Goal: Task Accomplishment & Management: Manage account settings

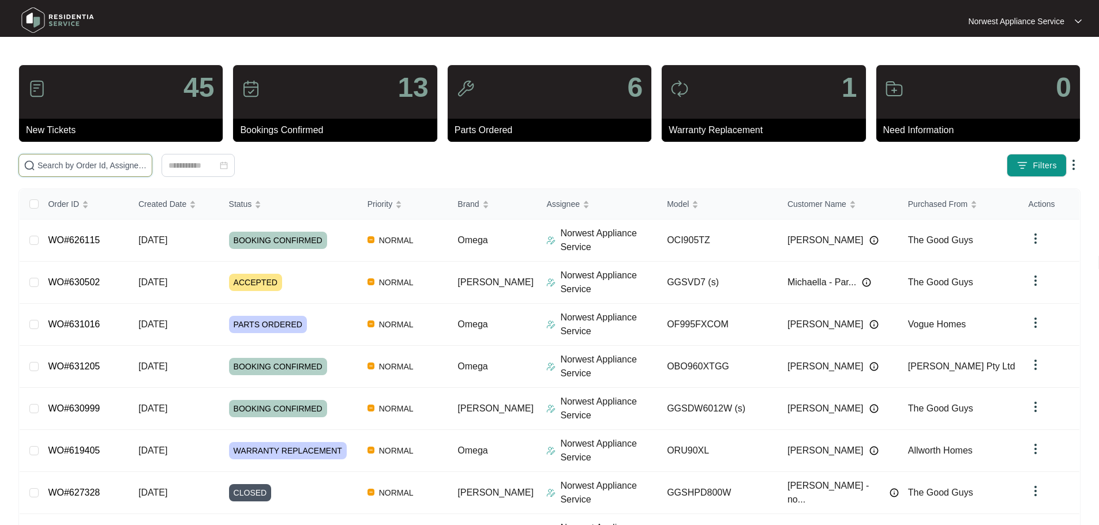
click at [147, 164] on input "text" at bounding box center [92, 165] width 110 height 13
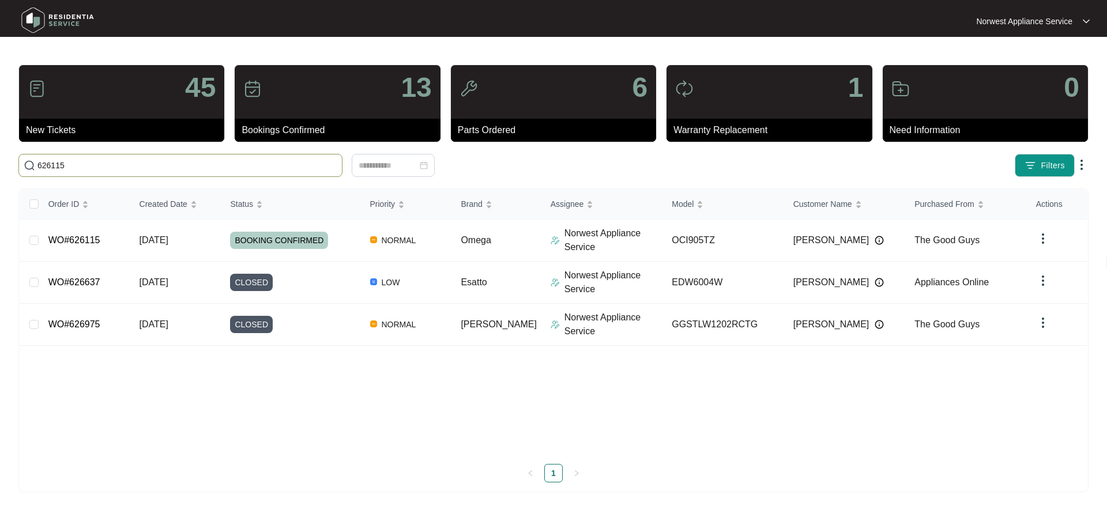
type input "626115"
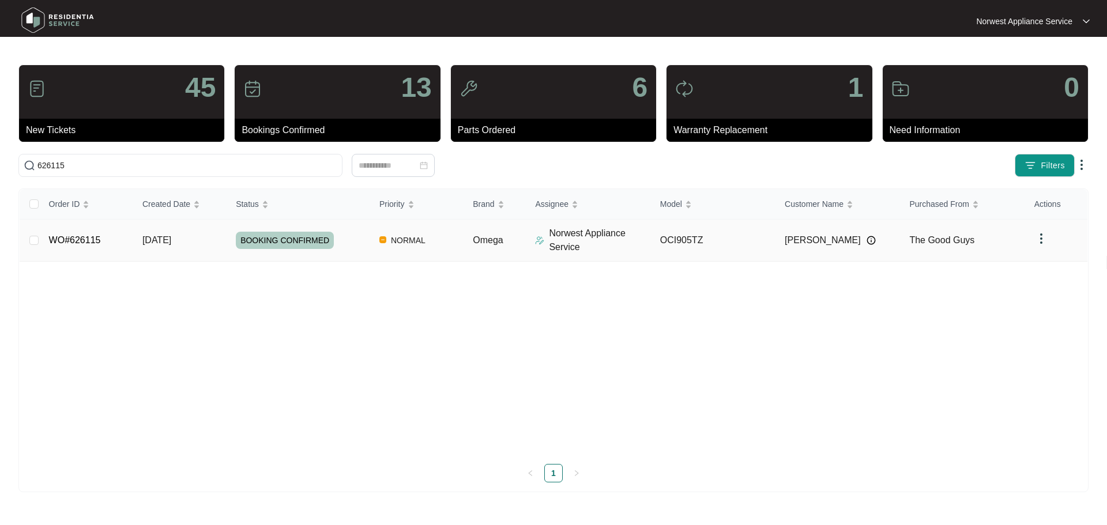
click at [165, 247] on td "[DATE]" at bounding box center [179, 241] width 93 height 42
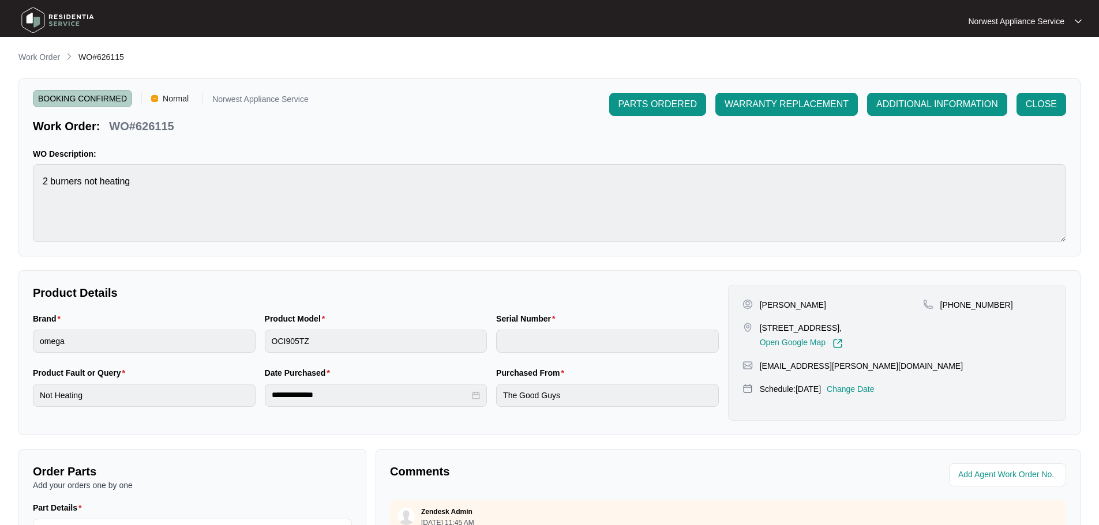
click at [868, 394] on p "Change Date" at bounding box center [850, 390] width 48 height 12
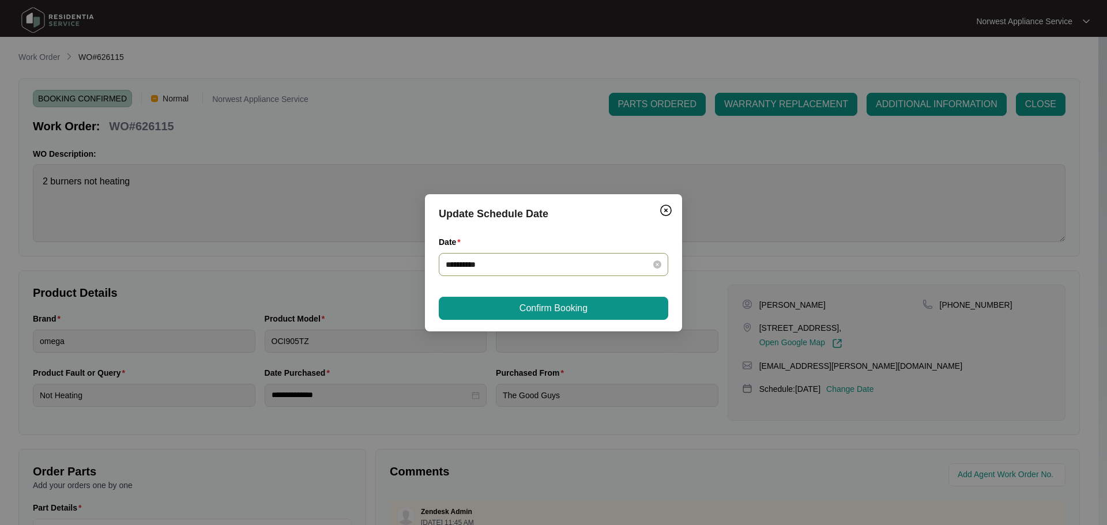
click at [578, 256] on div "**********" at bounding box center [554, 264] width 230 height 23
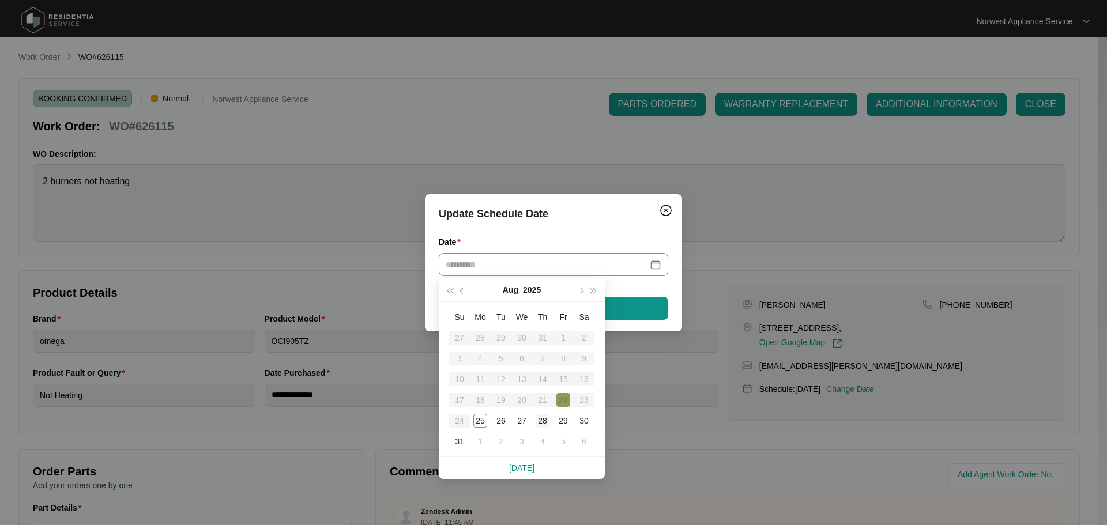
click at [546, 423] on div "28" at bounding box center [543, 421] width 14 height 14
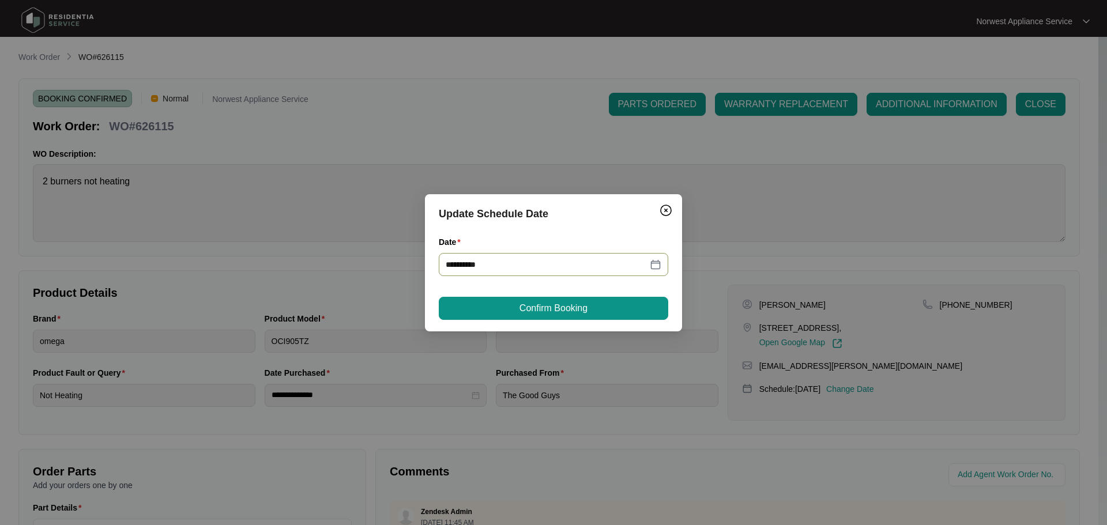
type input "**********"
click at [565, 311] on span "Confirm Booking" at bounding box center [554, 309] width 68 height 14
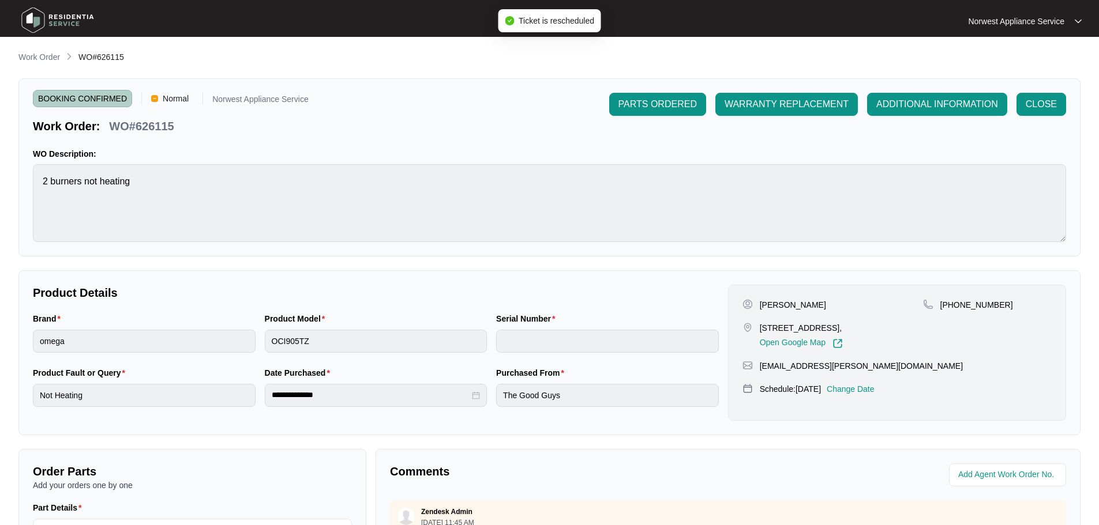
click at [59, 14] on img at bounding box center [57, 20] width 81 height 35
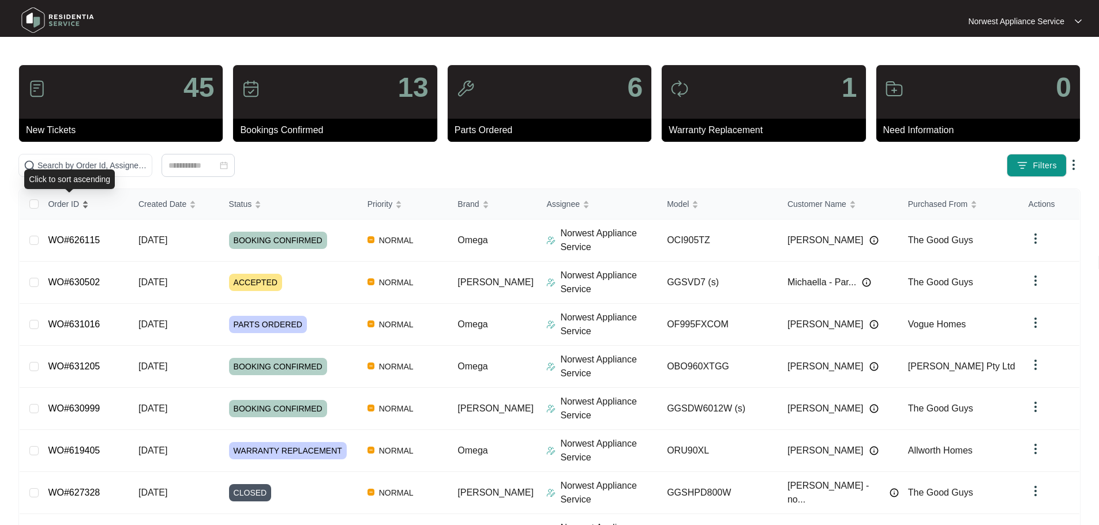
click at [68, 209] on span "Order ID" at bounding box center [63, 204] width 31 height 13
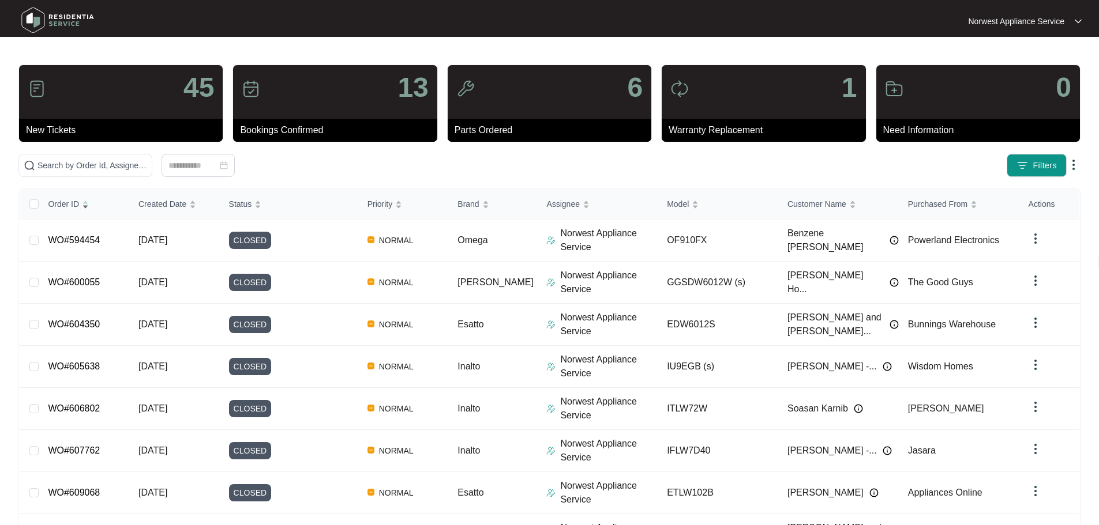
click at [68, 209] on span "Order ID" at bounding box center [63, 204] width 31 height 13
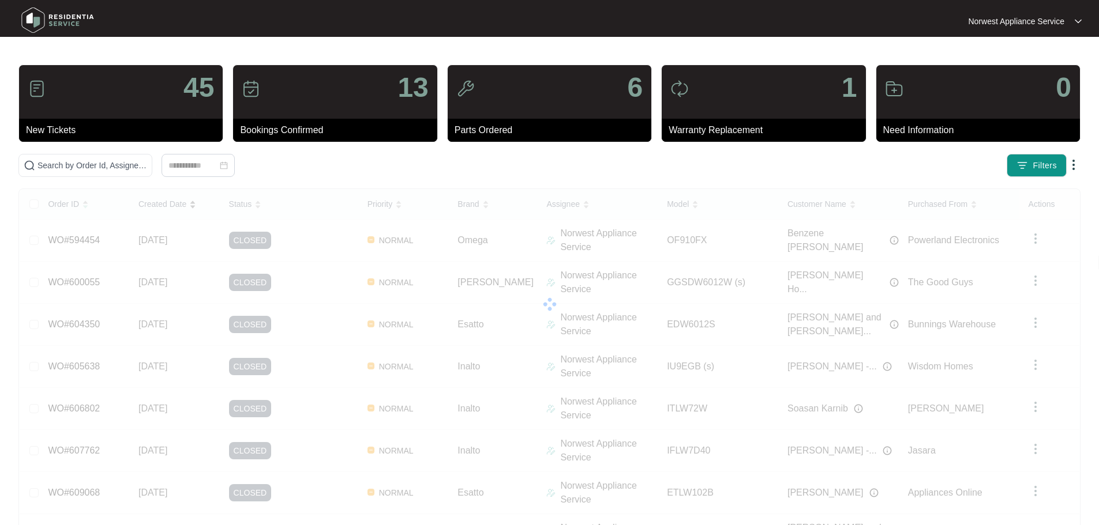
click at [174, 208] on span "Created Date" at bounding box center [162, 204] width 48 height 13
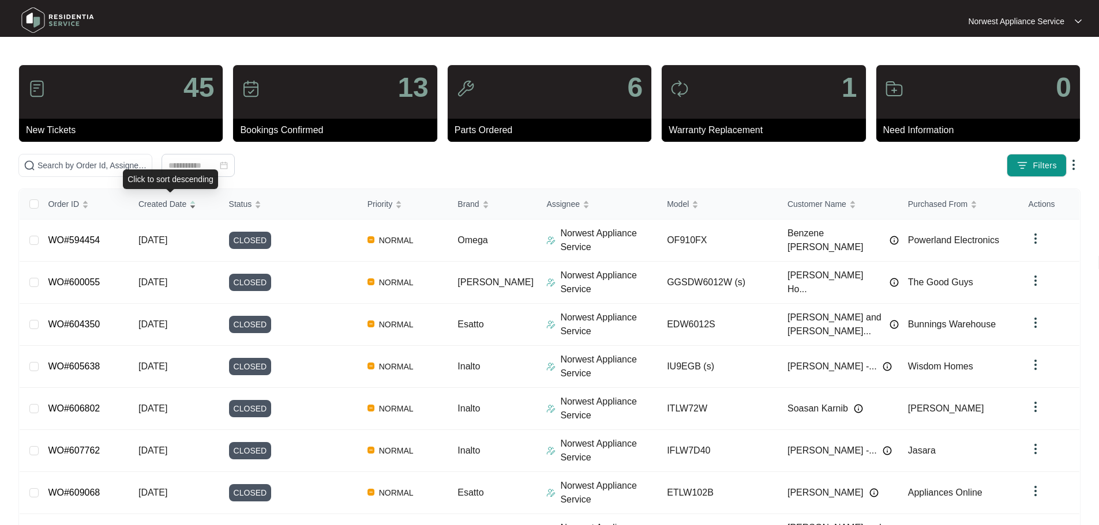
click at [169, 208] on span "Created Date" at bounding box center [162, 204] width 48 height 13
